Goal: Navigation & Orientation: Find specific page/section

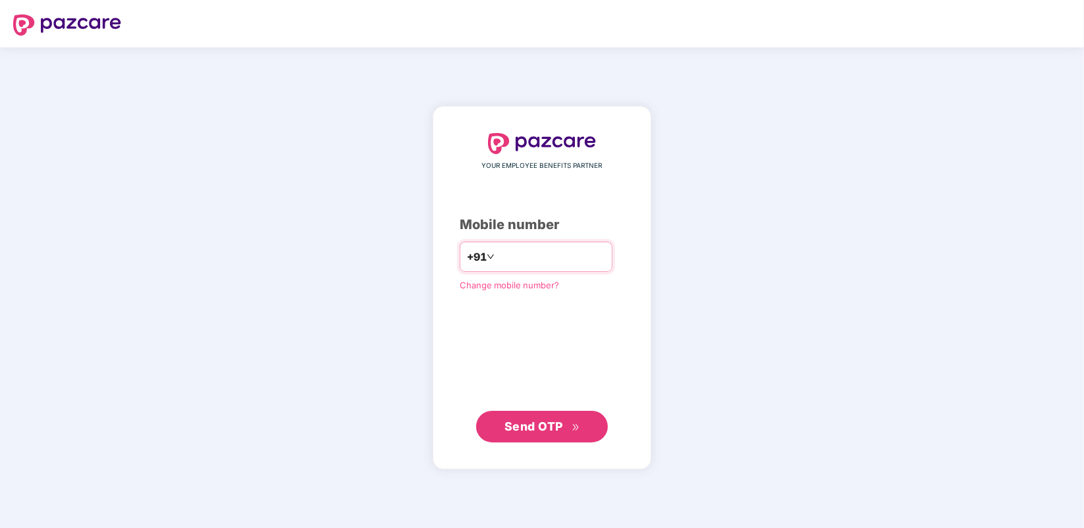
click at [534, 247] on input "number" at bounding box center [551, 256] width 108 height 21
type input "**********"
click at [532, 426] on span "Send OTP" at bounding box center [534, 427] width 59 height 14
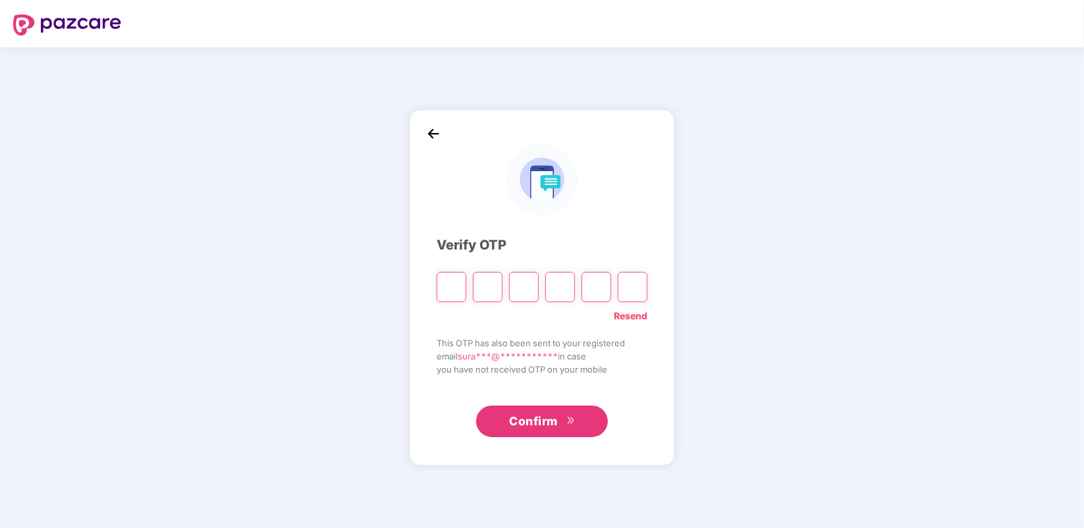
type input "*"
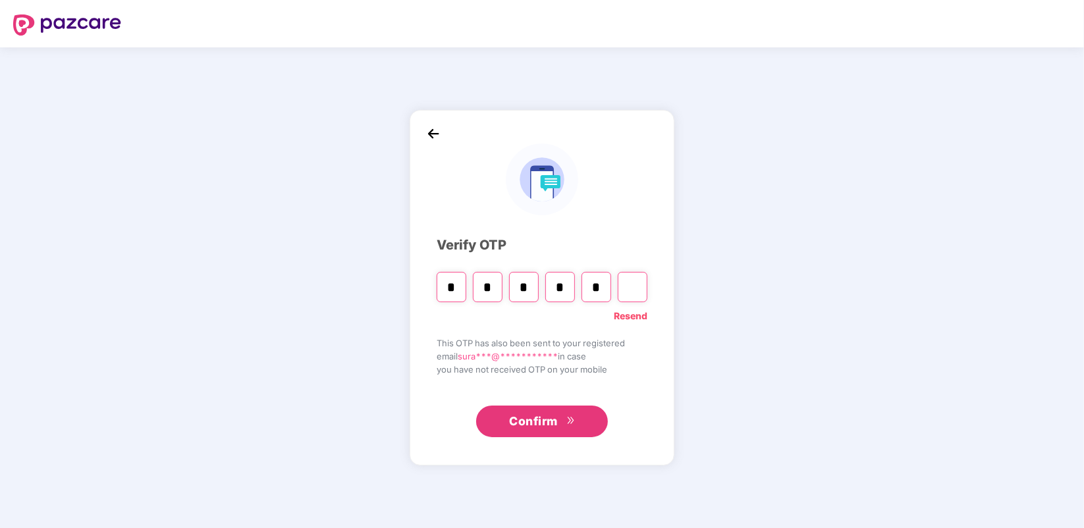
type input "*"
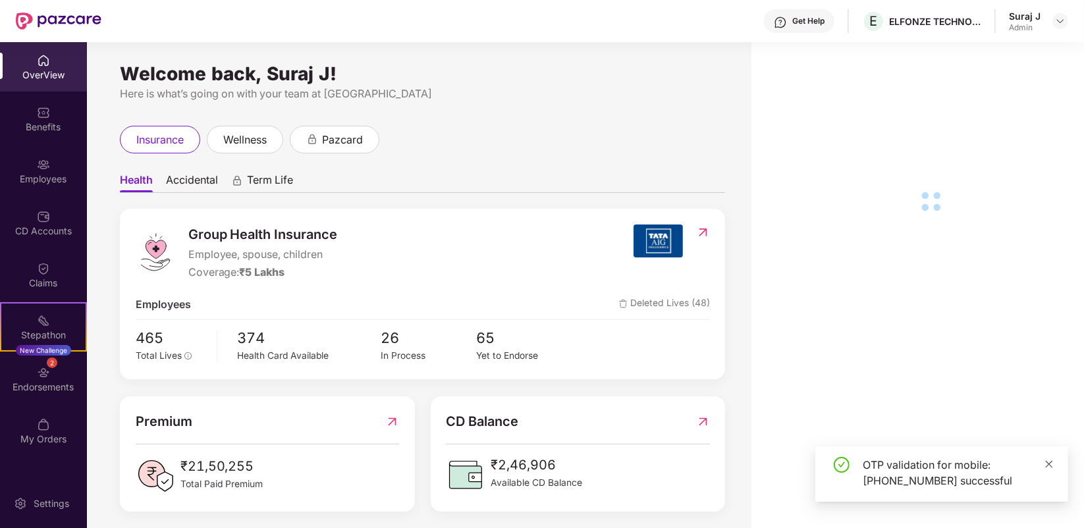
click at [1045, 466] on icon "close" at bounding box center [1049, 464] width 9 height 9
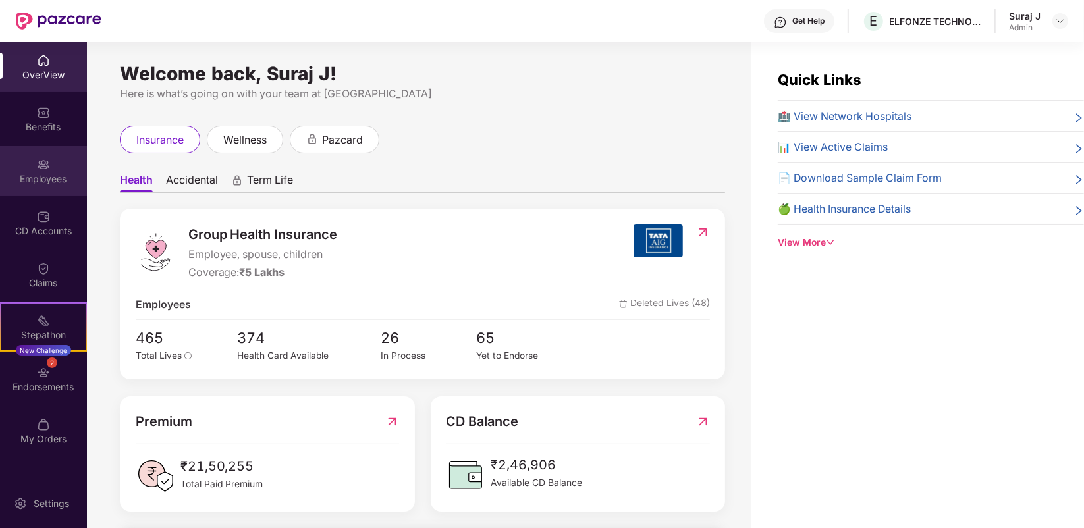
click at [51, 190] on div "Employees" at bounding box center [43, 170] width 87 height 49
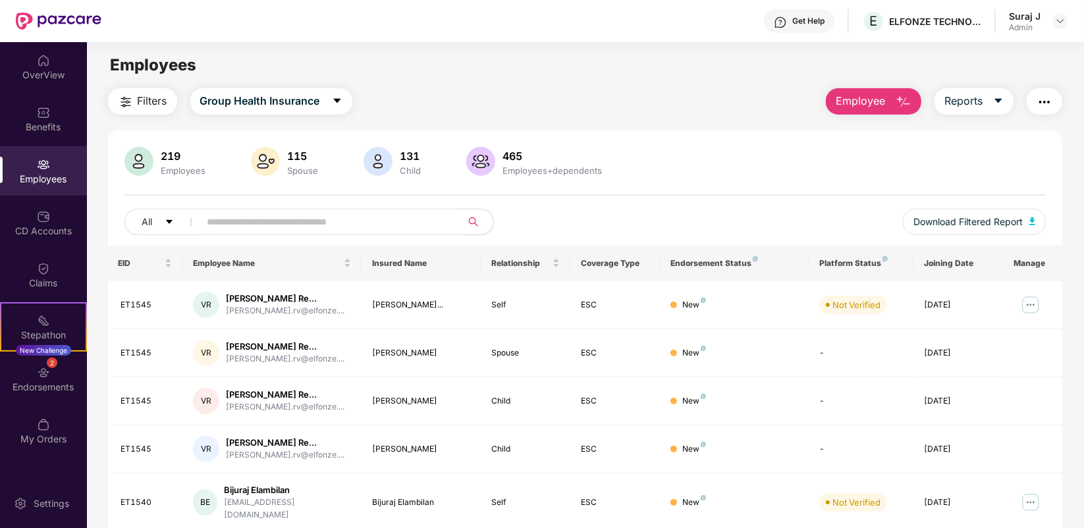
click at [283, 228] on input "text" at bounding box center [326, 222] width 236 height 20
